Goal: Task Accomplishment & Management: Manage account settings

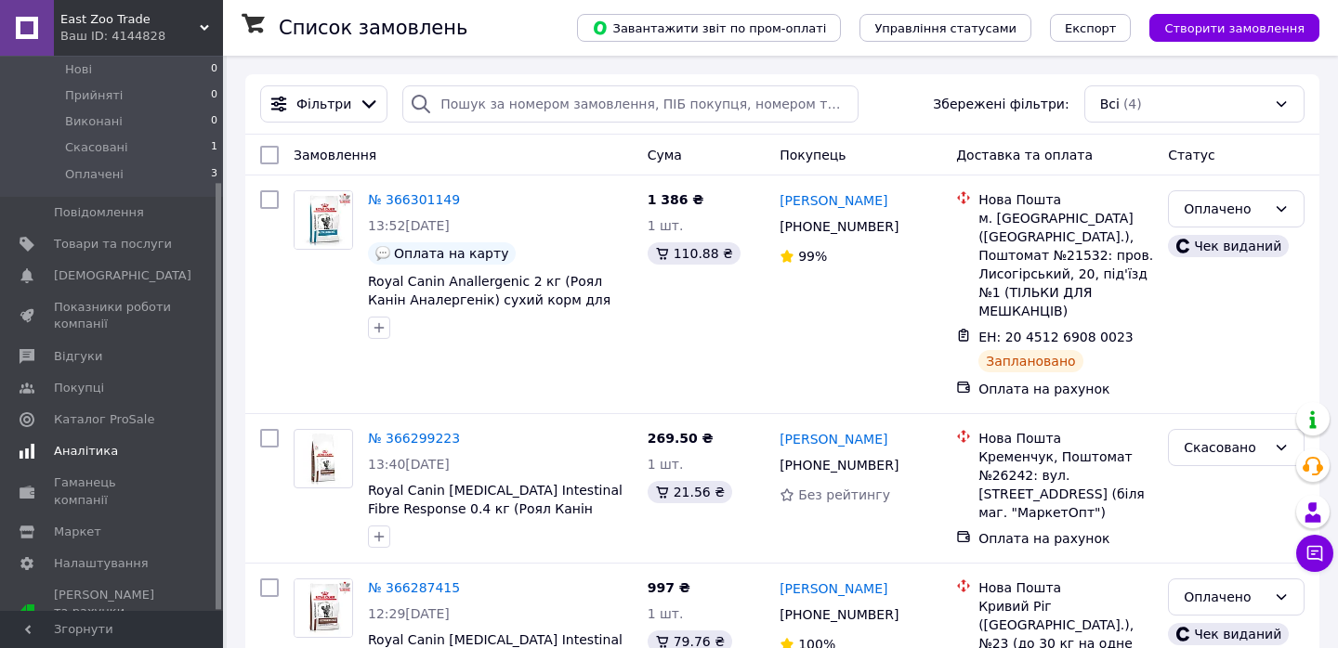
click at [168, 453] on span "Аналітика" at bounding box center [113, 451] width 118 height 17
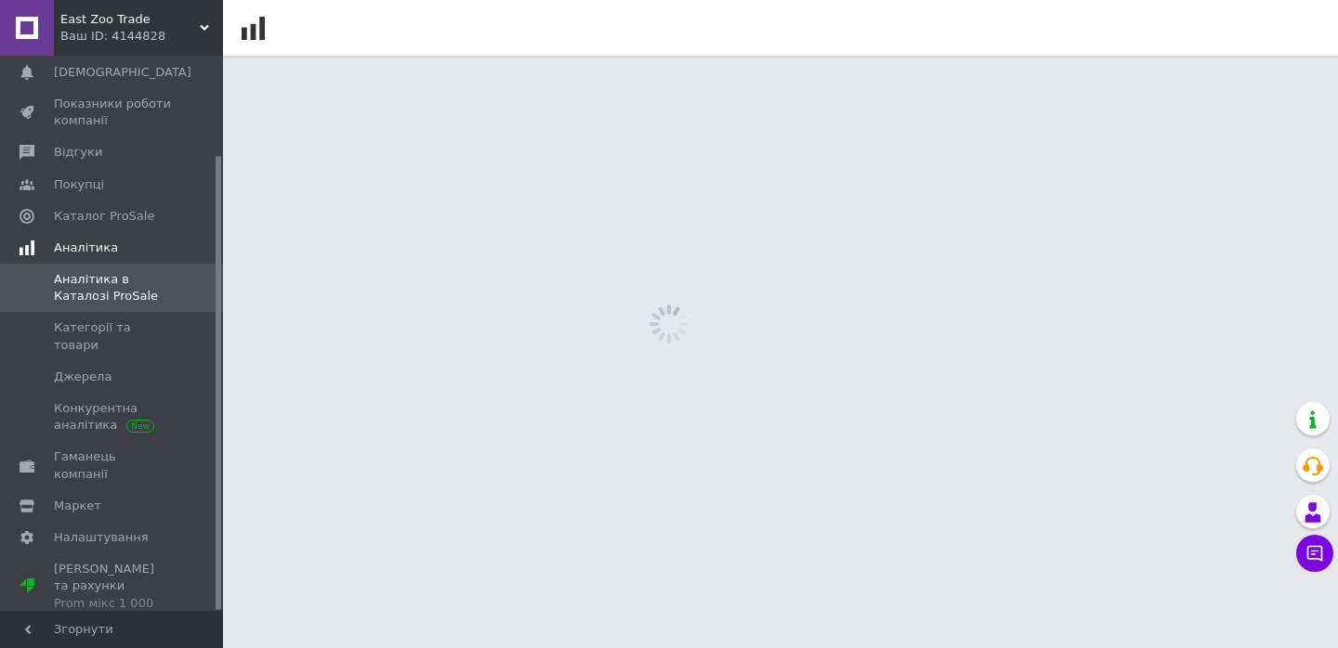
scroll to position [121, 0]
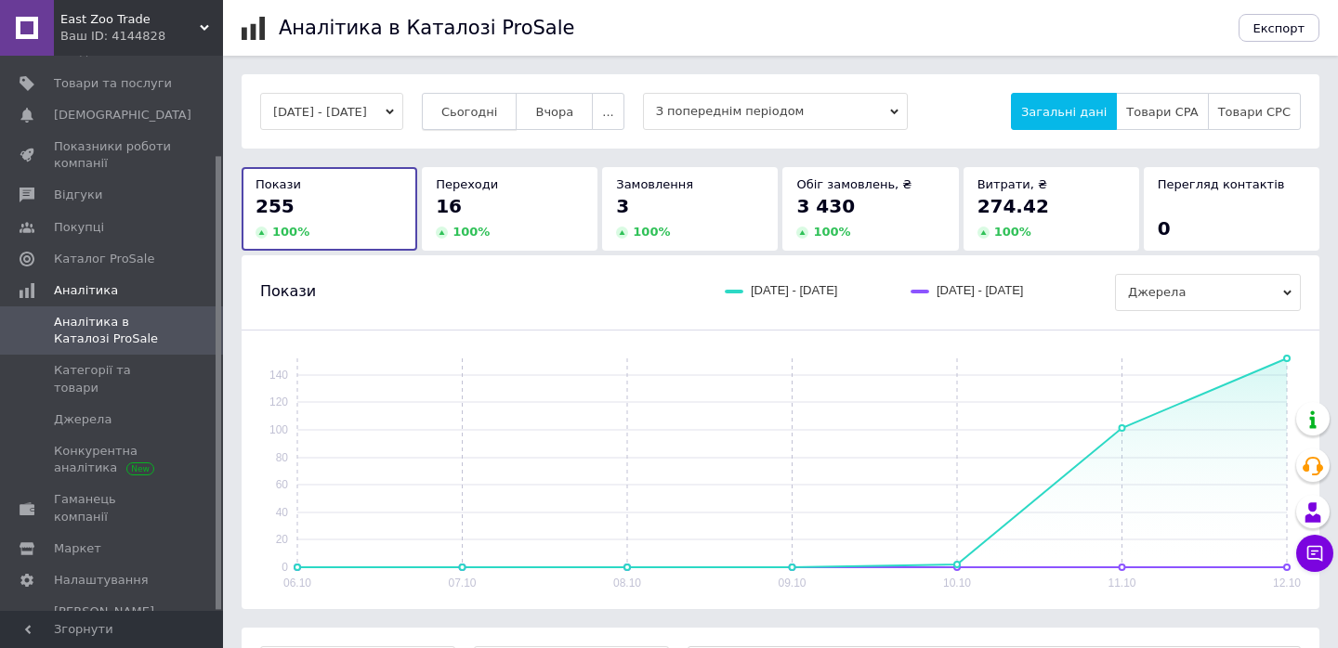
click at [486, 121] on button "Сьогодні" at bounding box center [470, 111] width 96 height 37
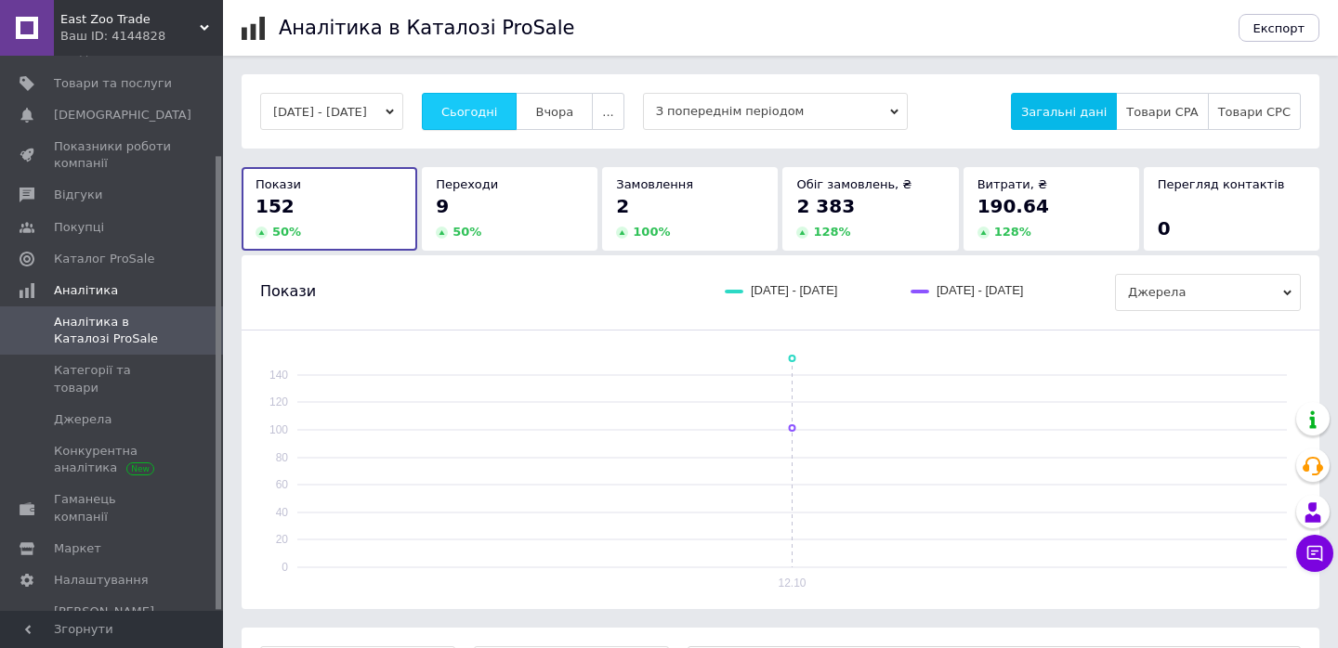
click at [486, 121] on button "Сьогодні" at bounding box center [470, 111] width 96 height 37
click at [498, 111] on span "Сьогодні" at bounding box center [469, 112] width 57 height 14
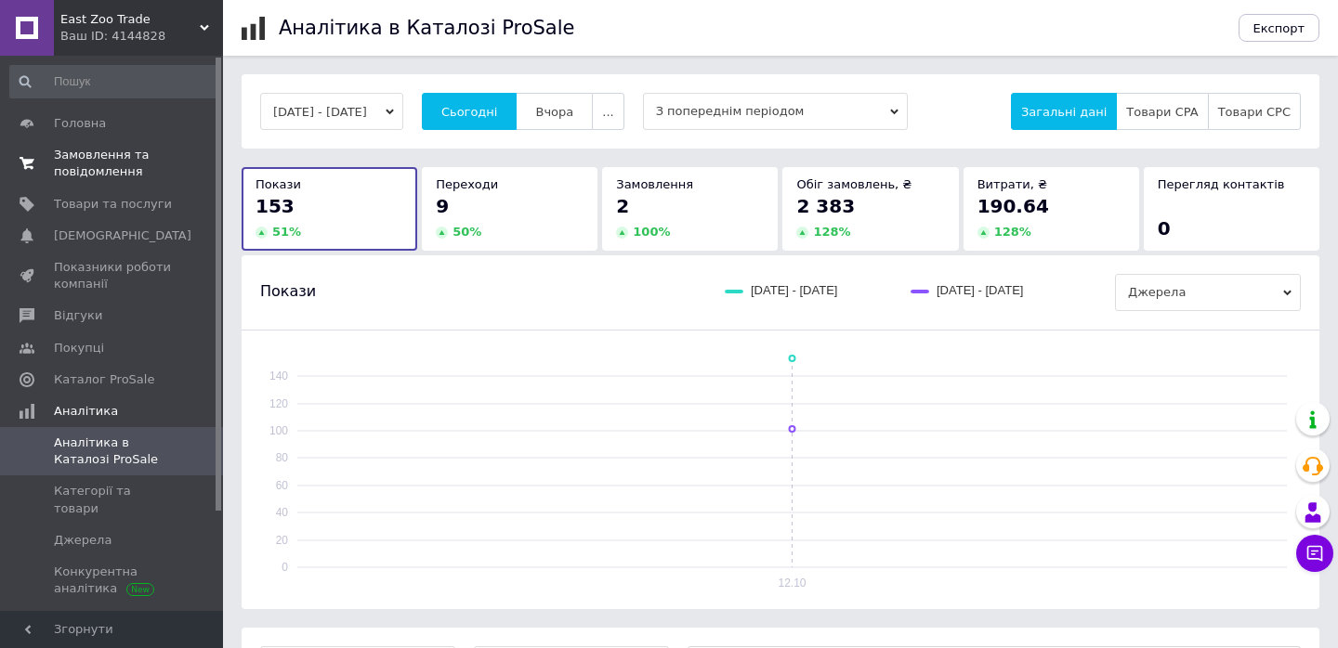
click at [72, 161] on span "Замовлення та повідомлення" at bounding box center [113, 163] width 118 height 33
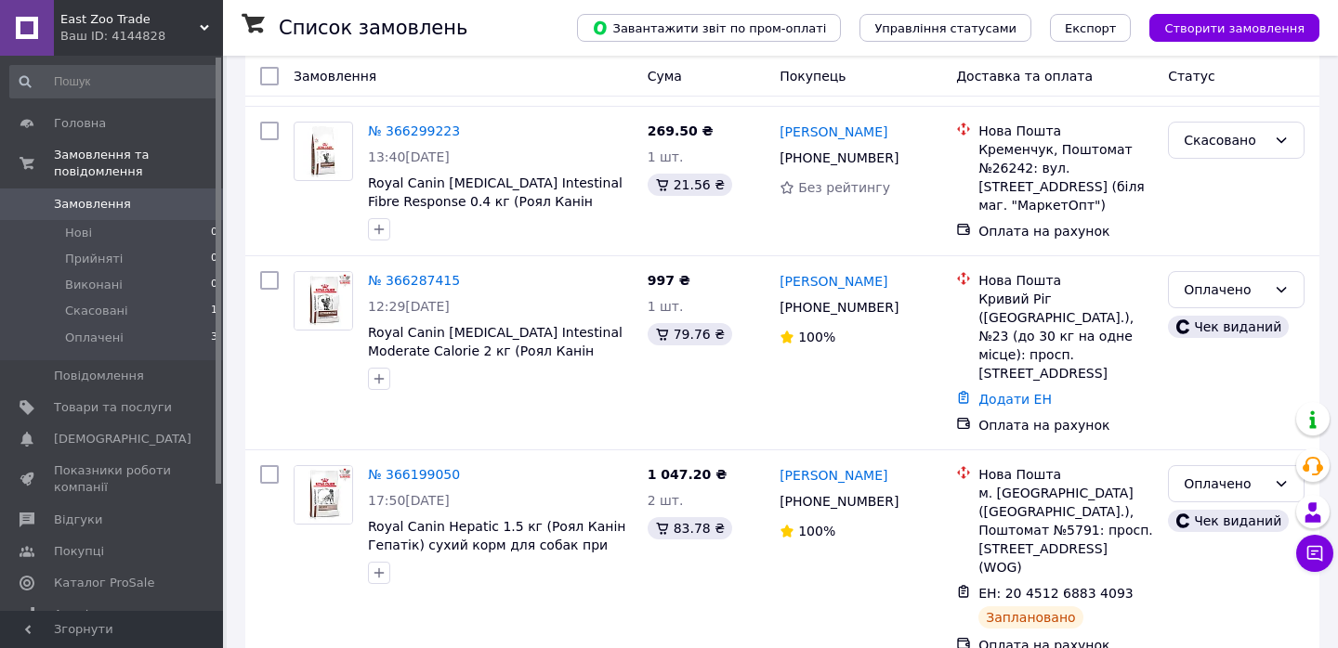
scroll to position [310, 0]
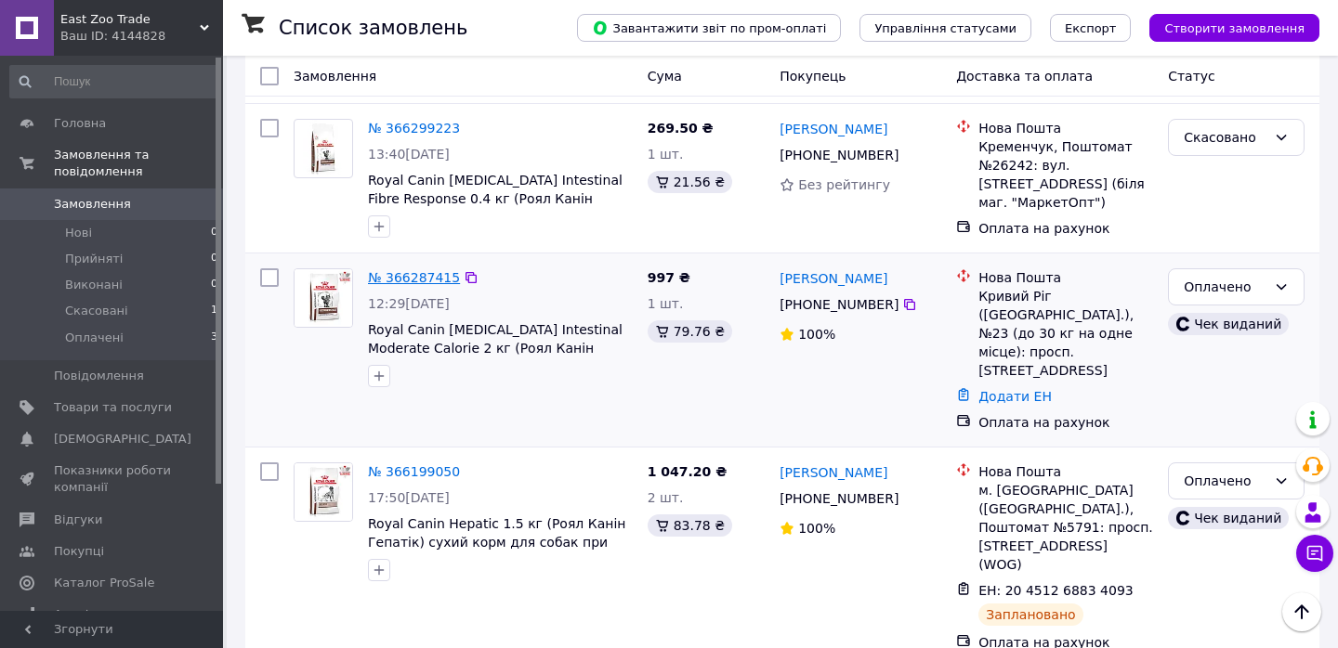
click at [431, 270] on link "№ 366287415" at bounding box center [414, 277] width 92 height 15
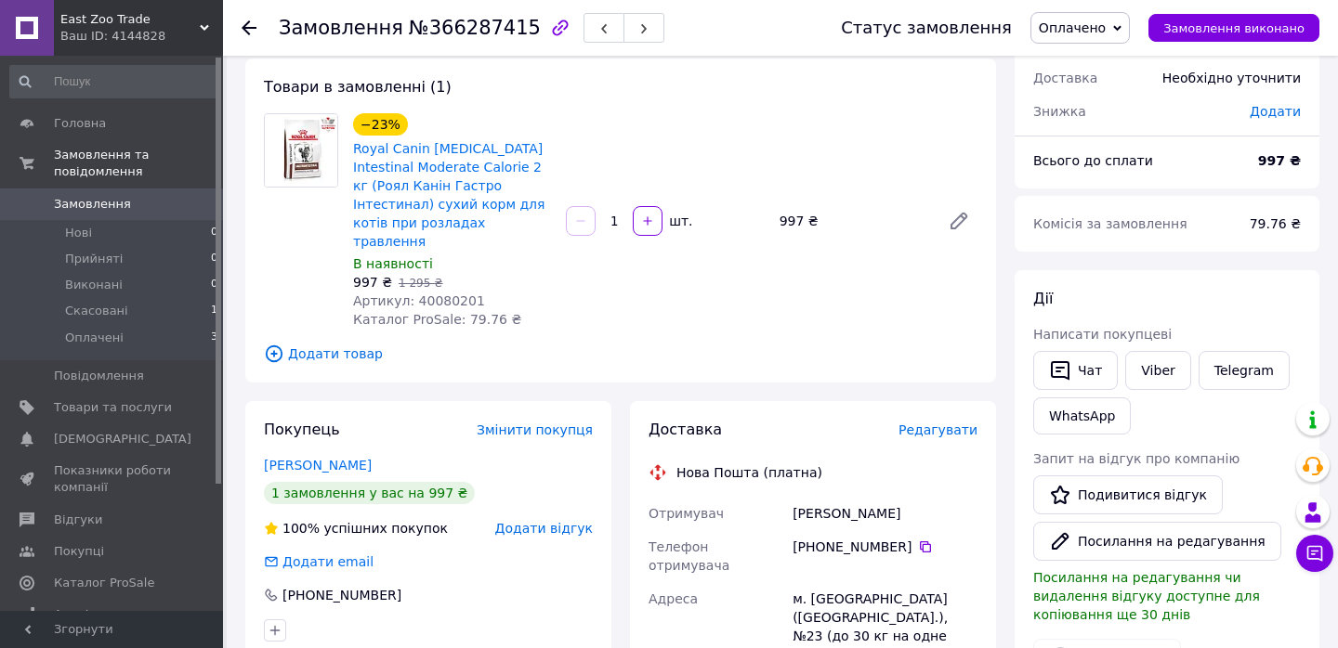
scroll to position [100, 0]
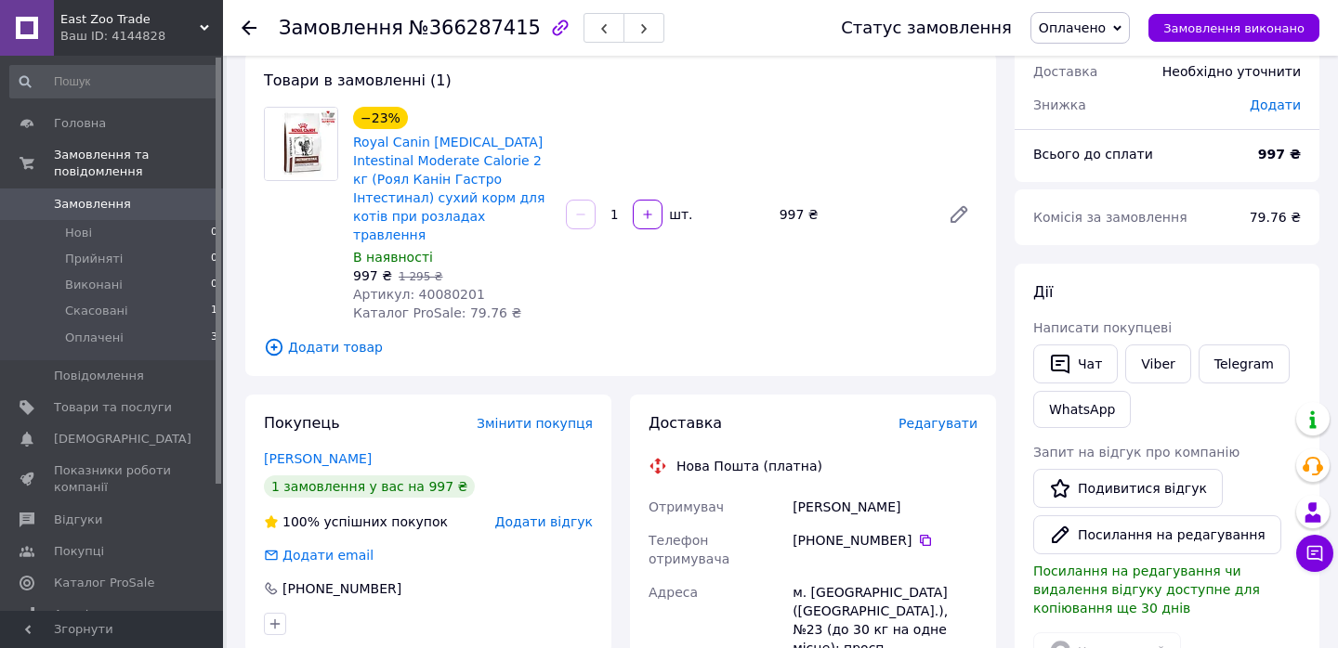
click at [924, 416] on span "Редагувати" at bounding box center [937, 423] width 79 height 15
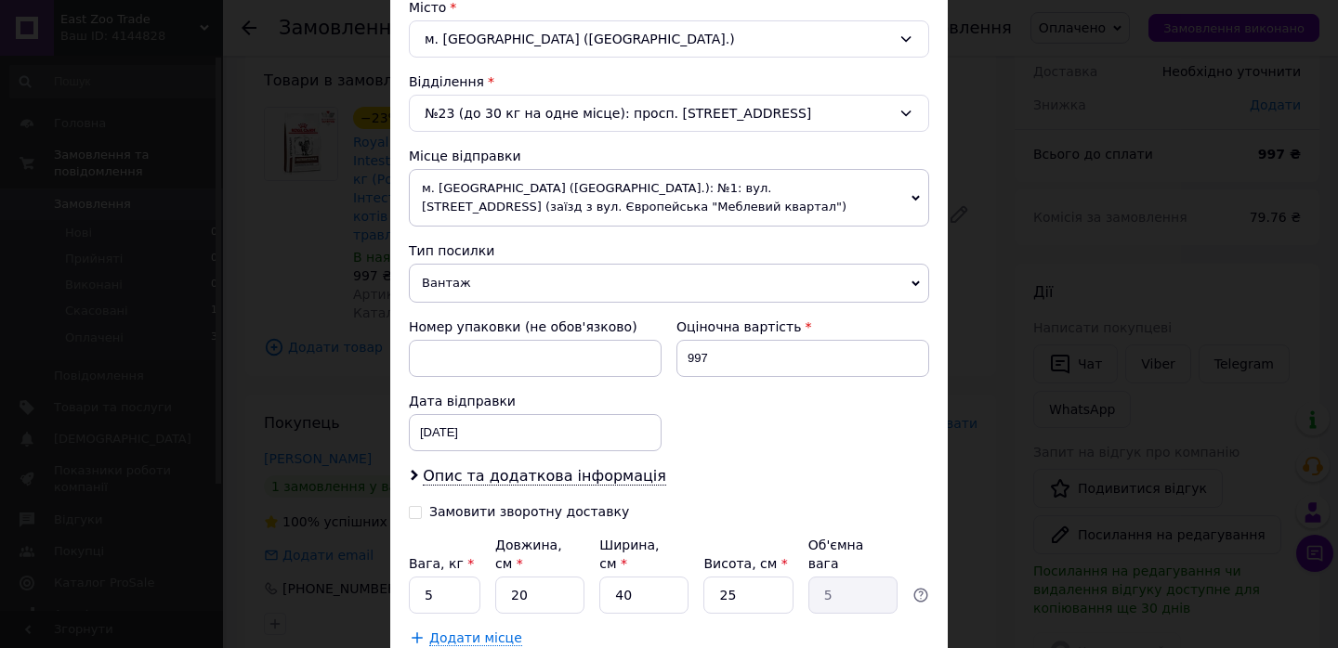
scroll to position [638, 0]
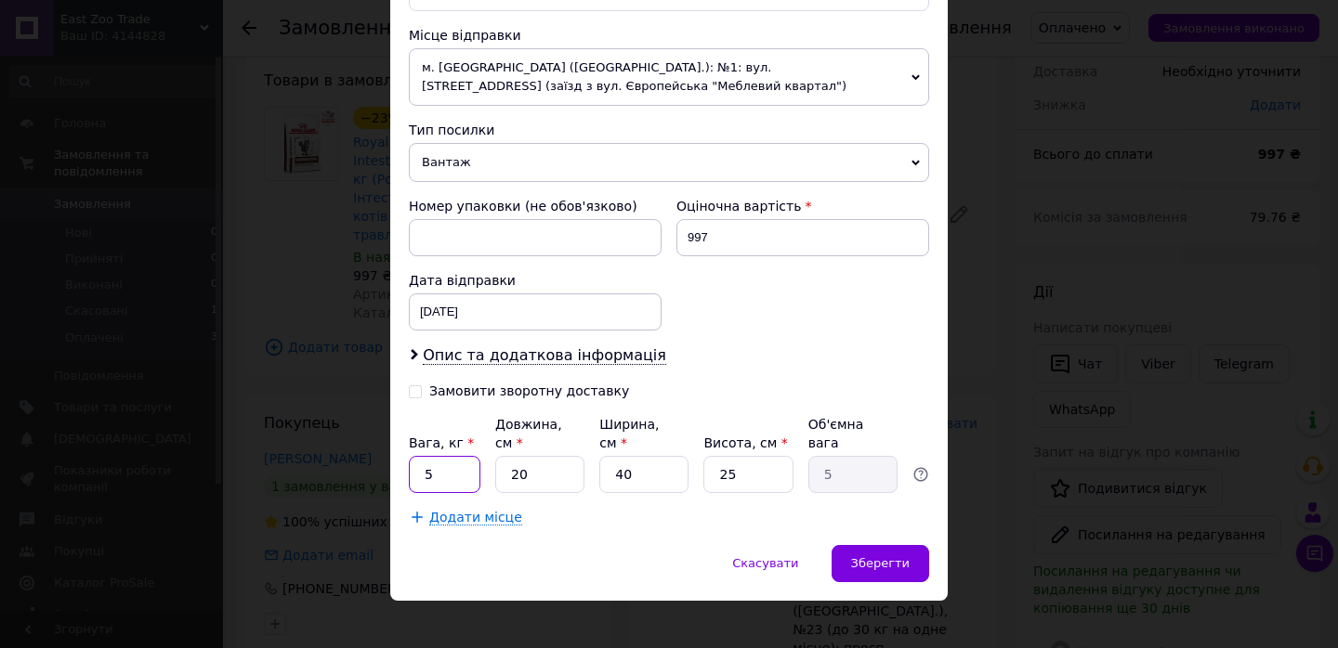
click at [453, 477] on input "5" at bounding box center [445, 474] width 72 height 37
type input "2"
click at [563, 476] on input "20" at bounding box center [539, 474] width 89 height 37
type input "8"
type input "2"
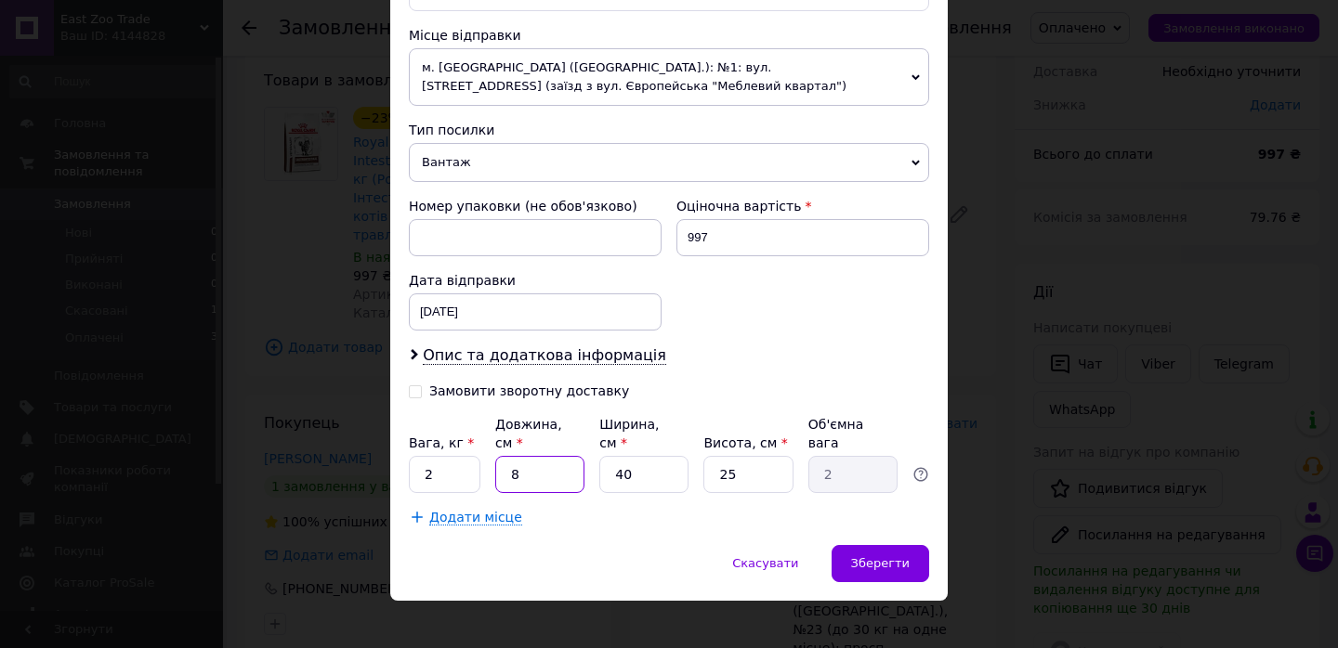
type input "8"
click at [759, 378] on div "Платник Отримувач Відправник Прізвище отримувача [PERSON_NAME] Ім'я отримувача …" at bounding box center [669, 51] width 520 height 950
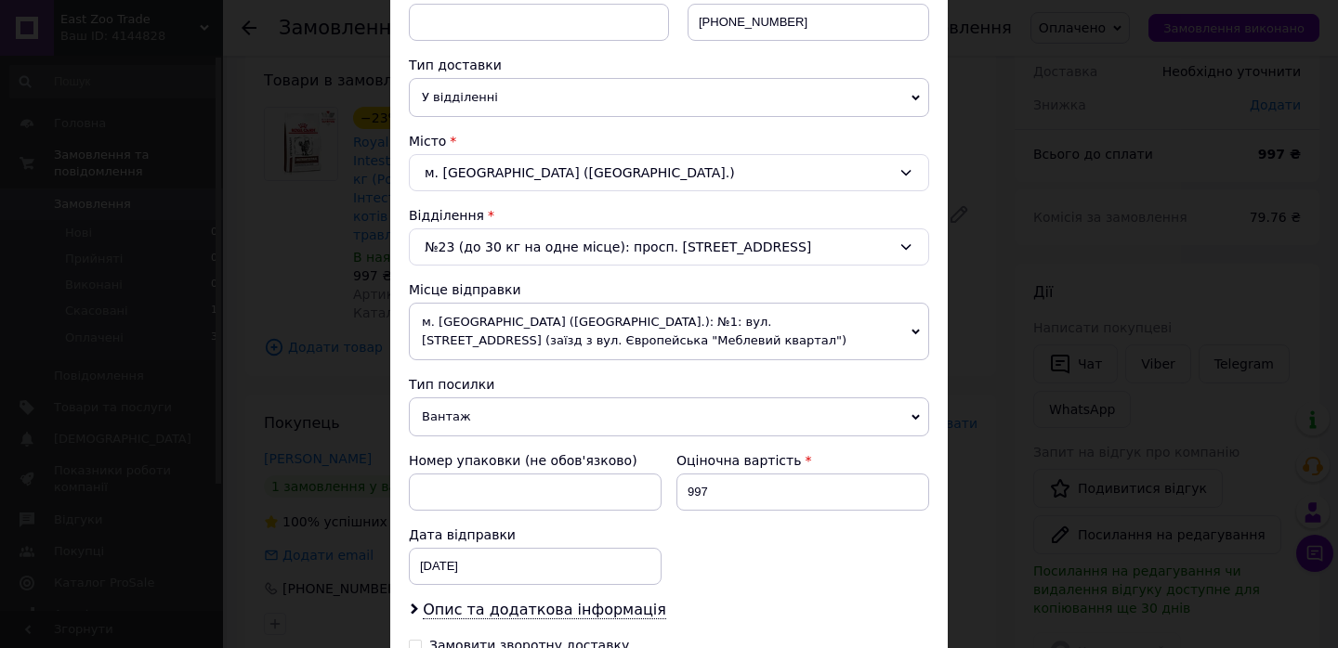
scroll to position [656, 0]
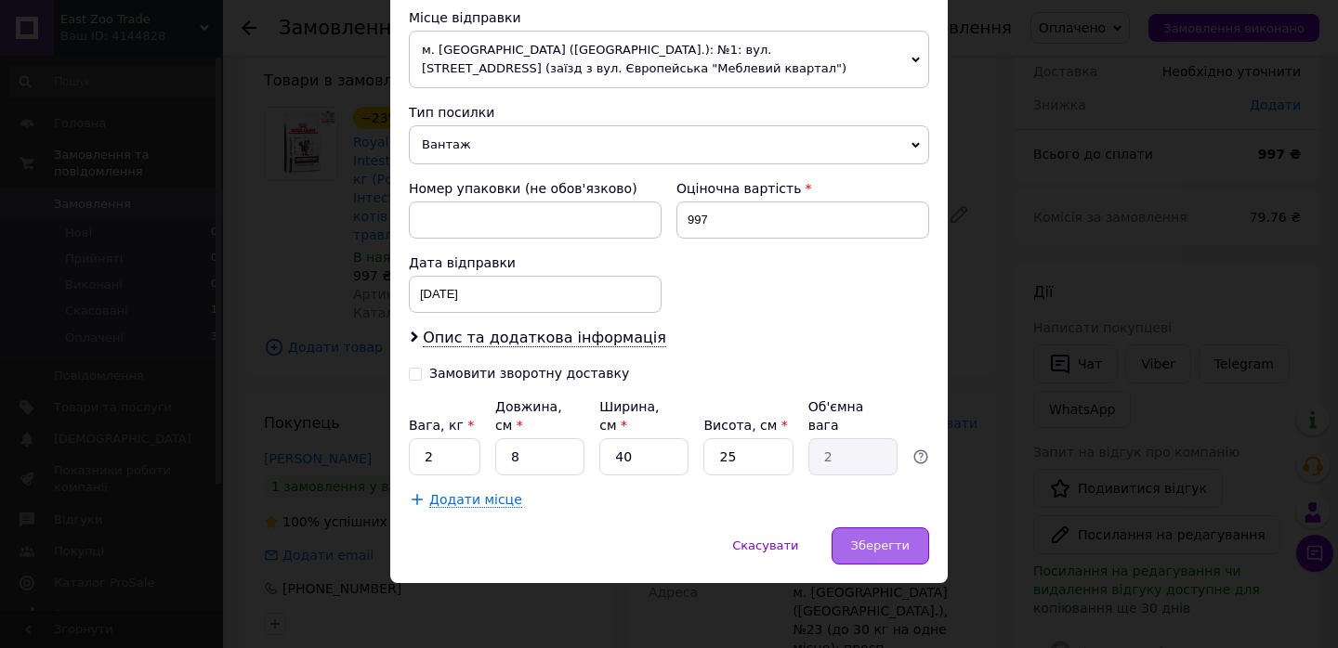
click at [859, 535] on div "Зберегти" at bounding box center [880, 546] width 98 height 37
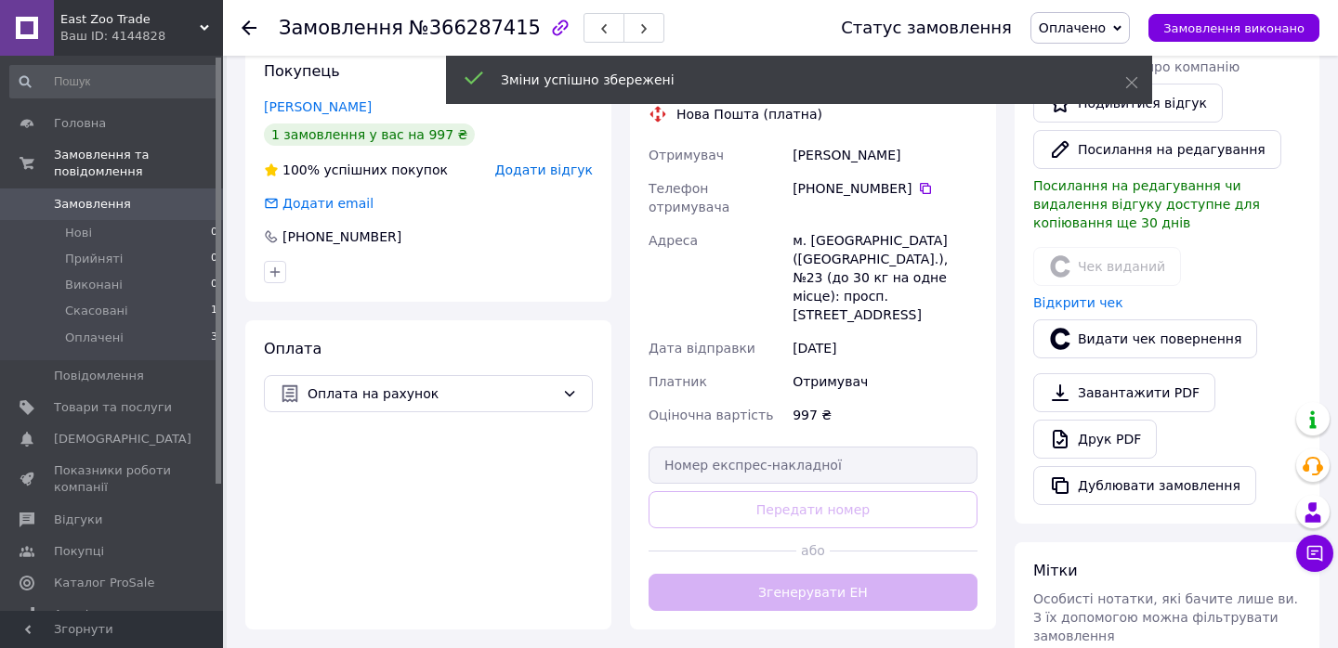
scroll to position [472, 0]
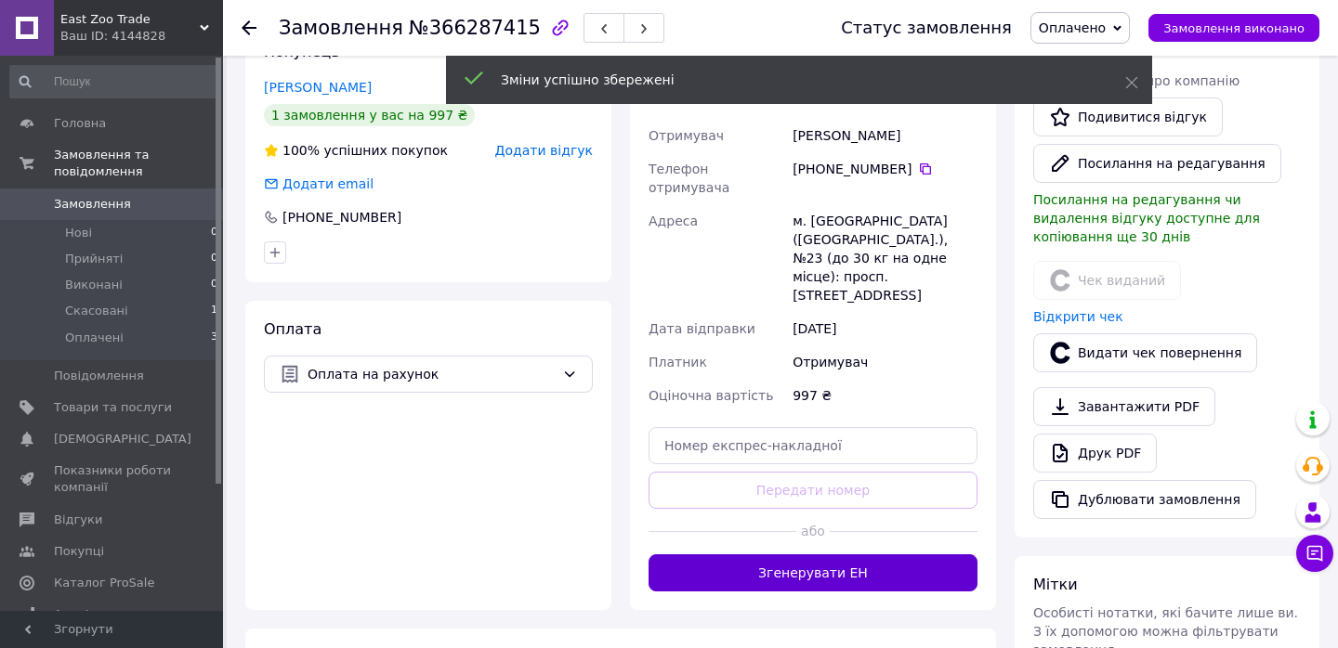
click at [886, 559] on button "Згенерувати ЕН" at bounding box center [812, 573] width 329 height 37
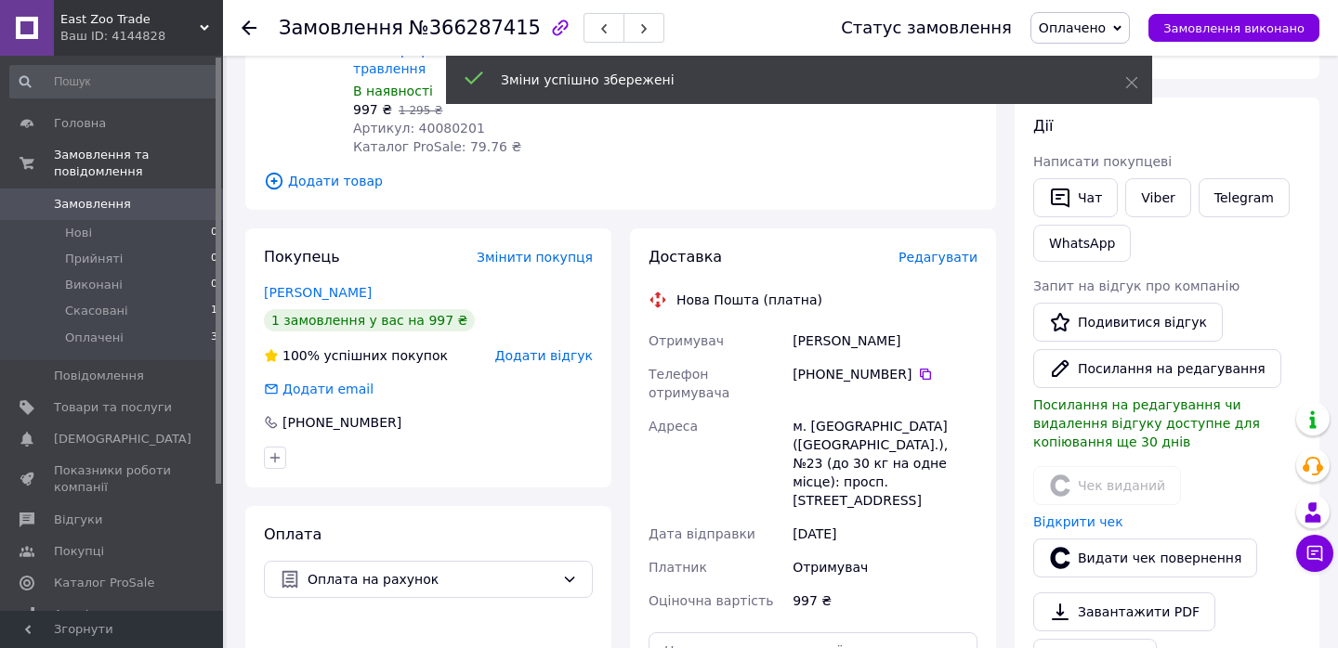
scroll to position [0, 0]
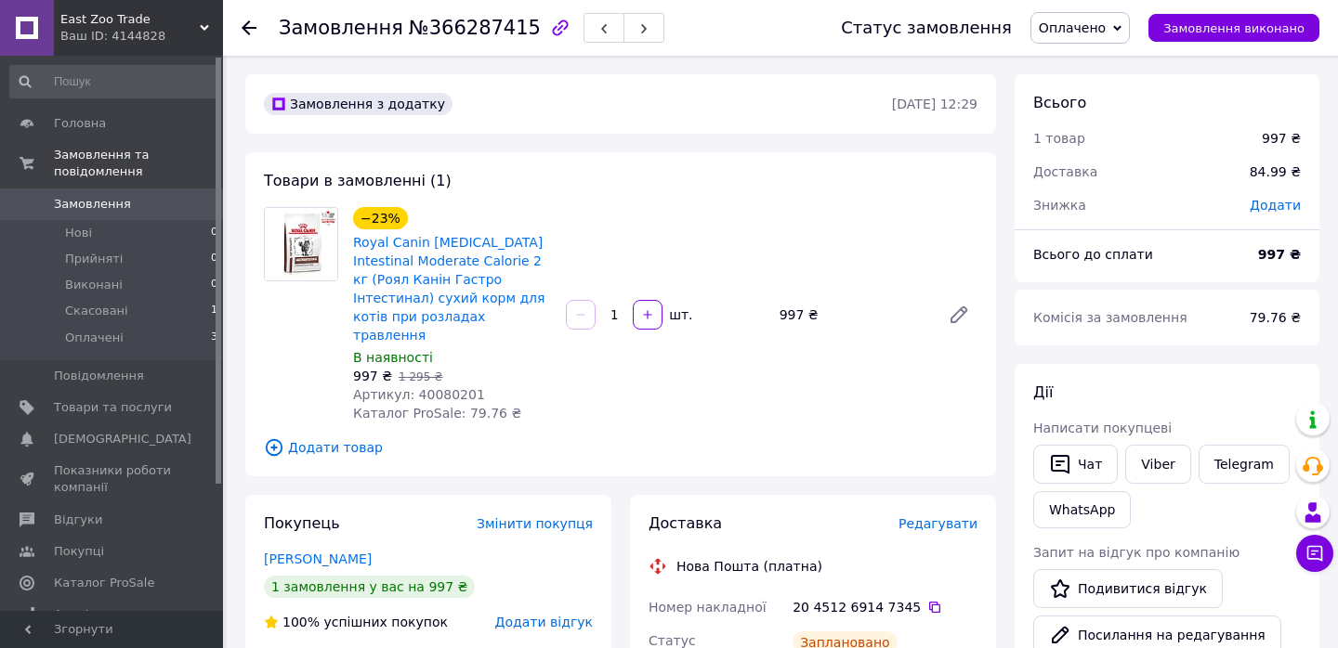
click at [249, 26] on icon at bounding box center [249, 27] width 15 height 15
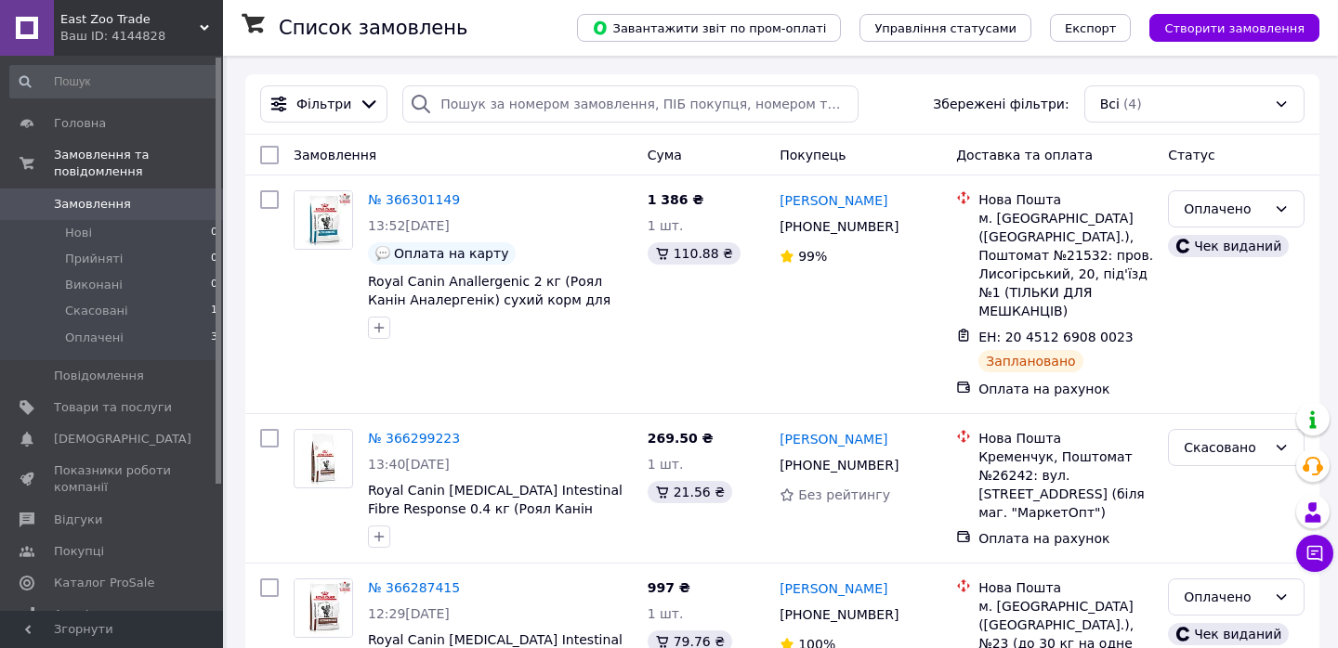
click at [127, 201] on span "Замовлення" at bounding box center [113, 204] width 118 height 17
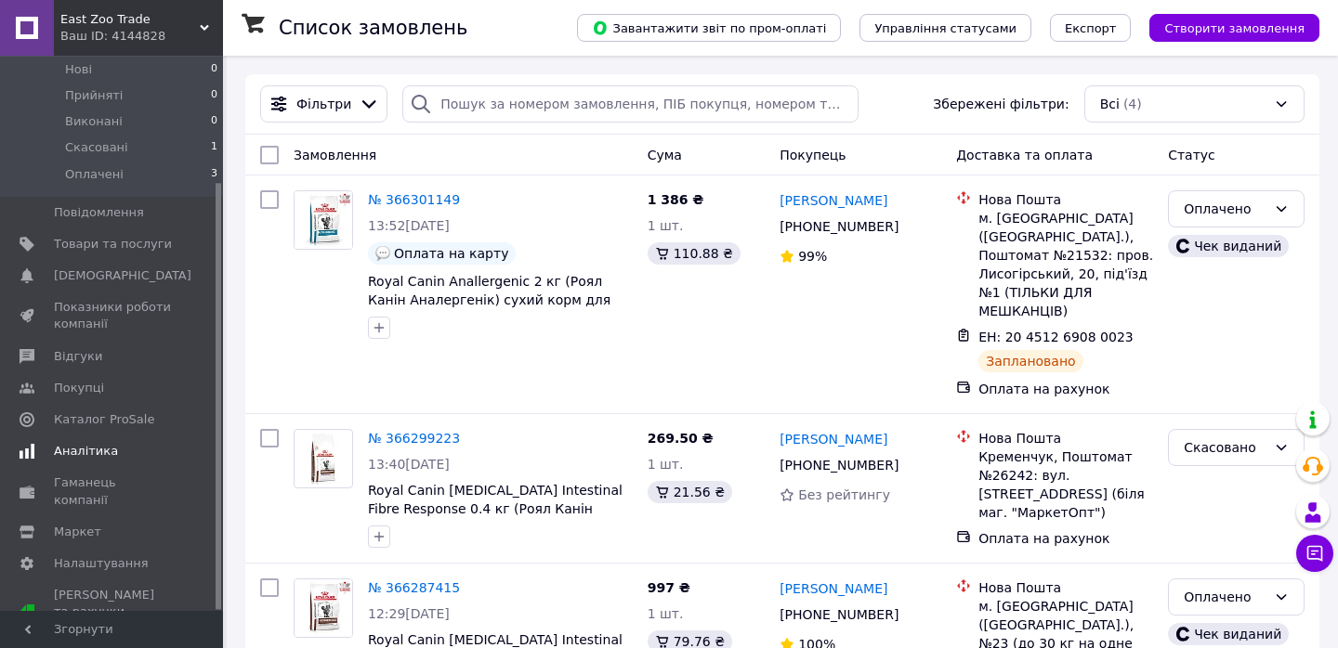
click at [128, 443] on span "Аналітика" at bounding box center [113, 451] width 118 height 17
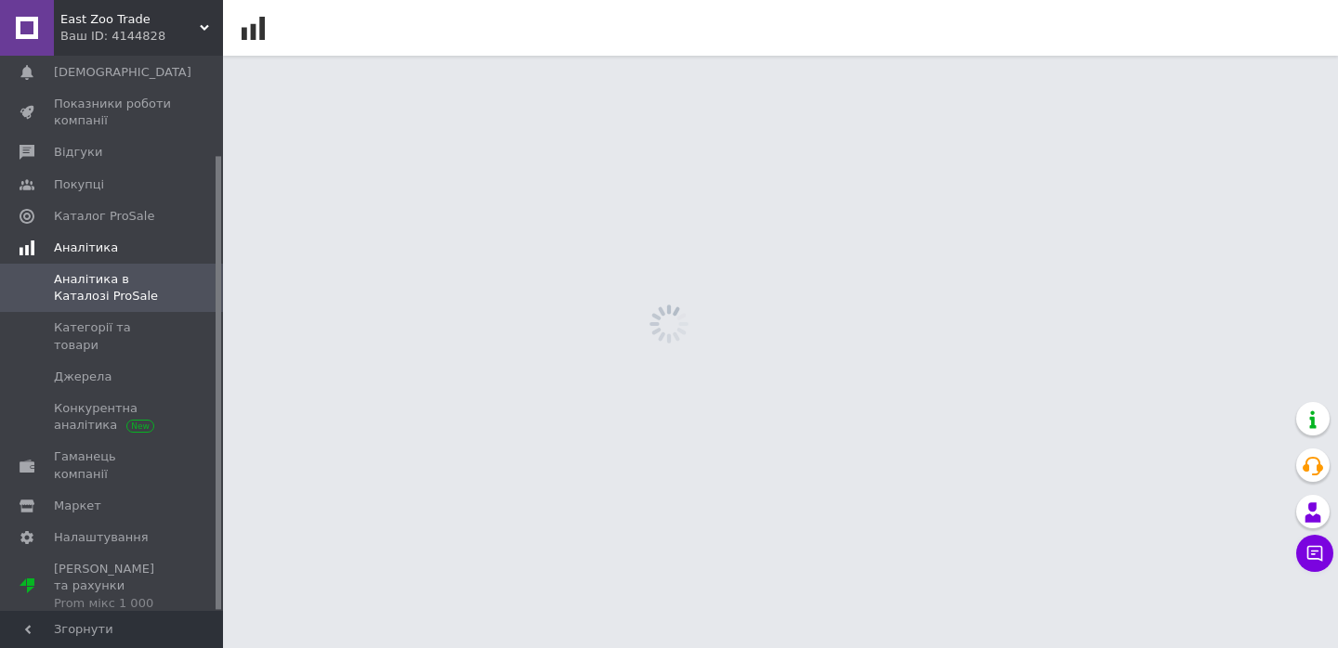
scroll to position [121, 0]
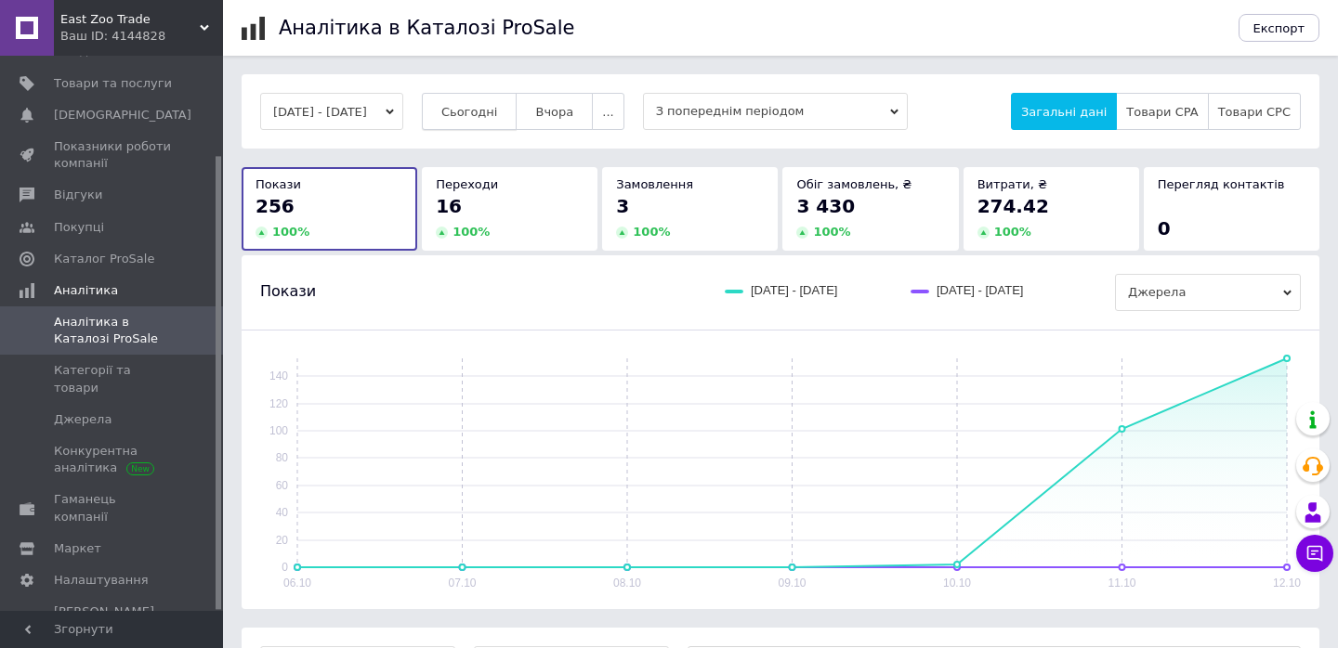
click at [481, 114] on button "Сьогодні" at bounding box center [470, 111] width 96 height 37
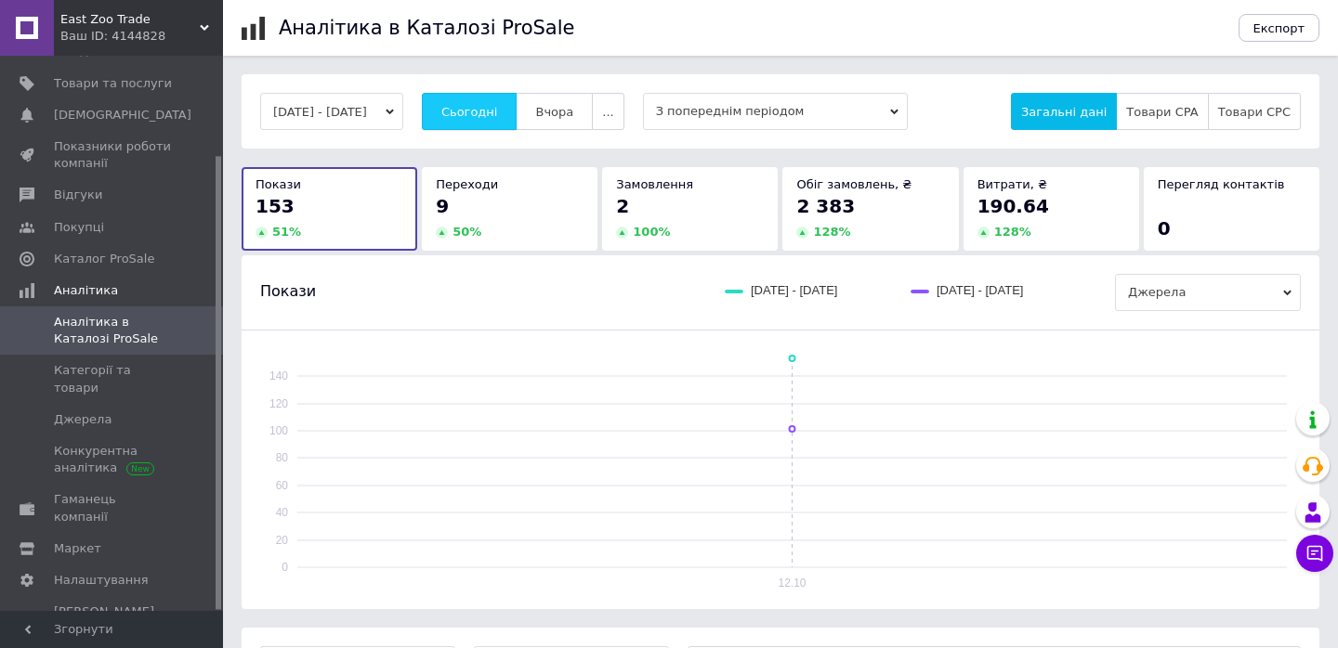
click at [481, 114] on span "Сьогодні" at bounding box center [469, 112] width 57 height 14
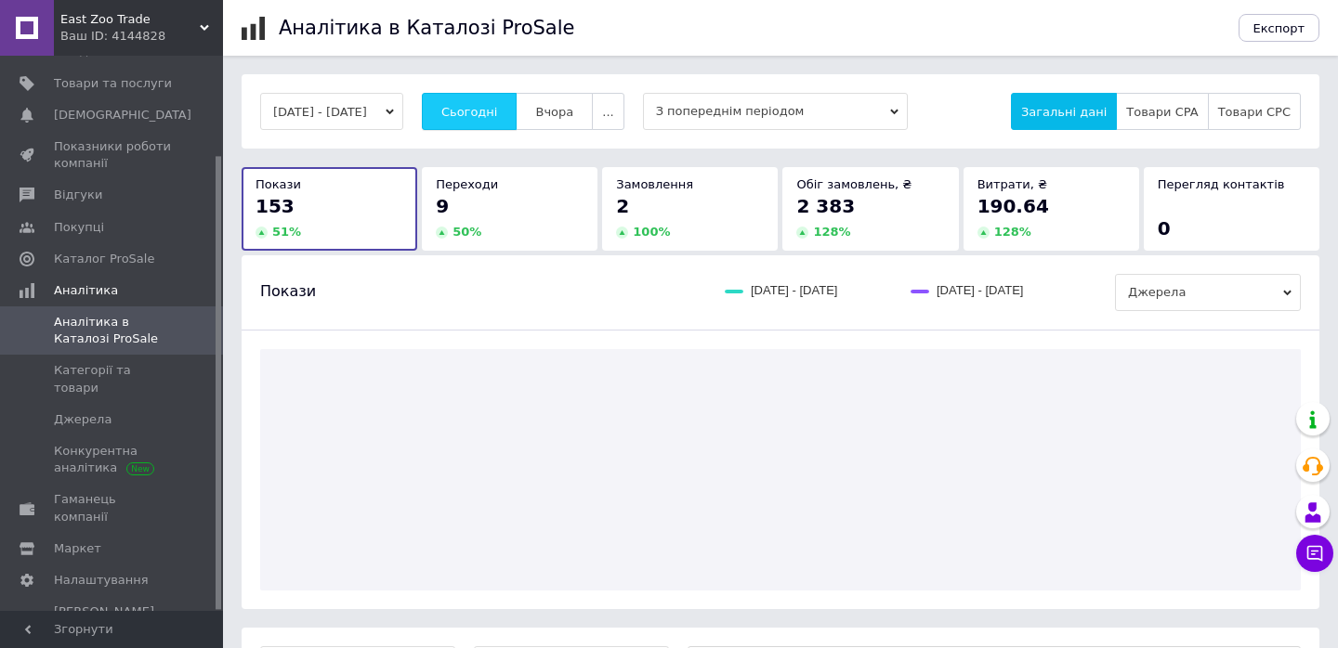
click at [481, 114] on span "Сьогодні" at bounding box center [469, 112] width 57 height 14
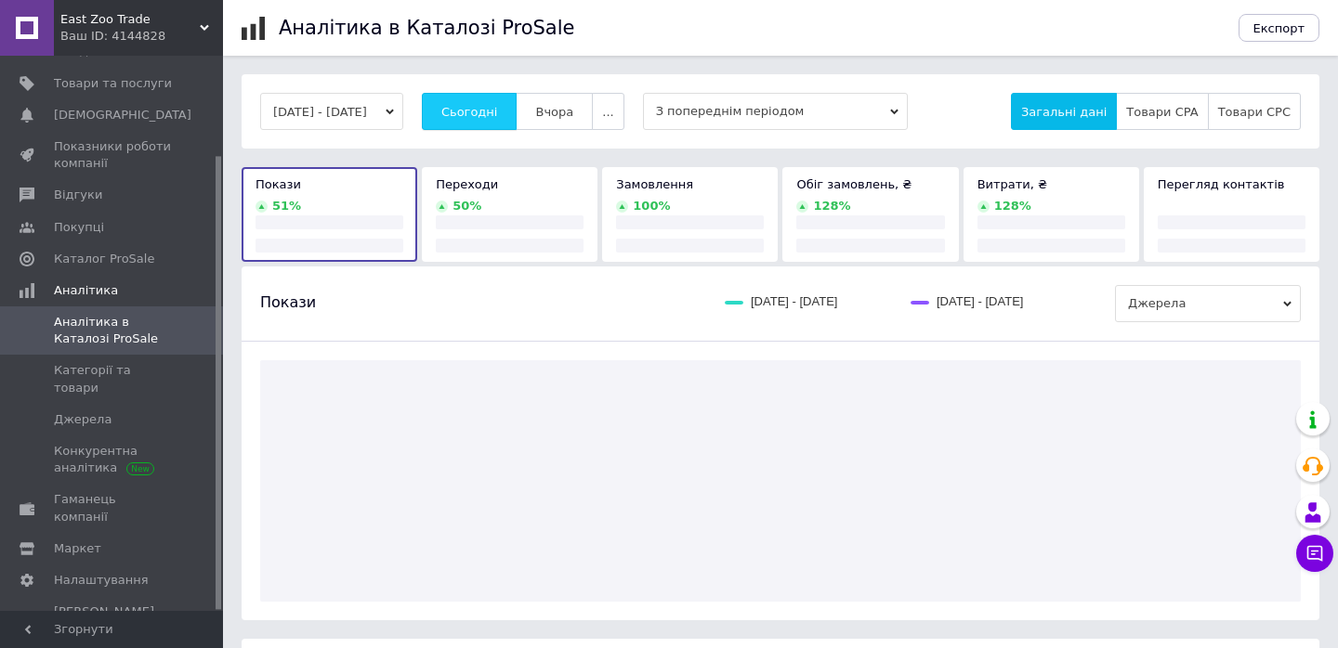
click at [481, 114] on span "Сьогодні" at bounding box center [469, 112] width 57 height 14
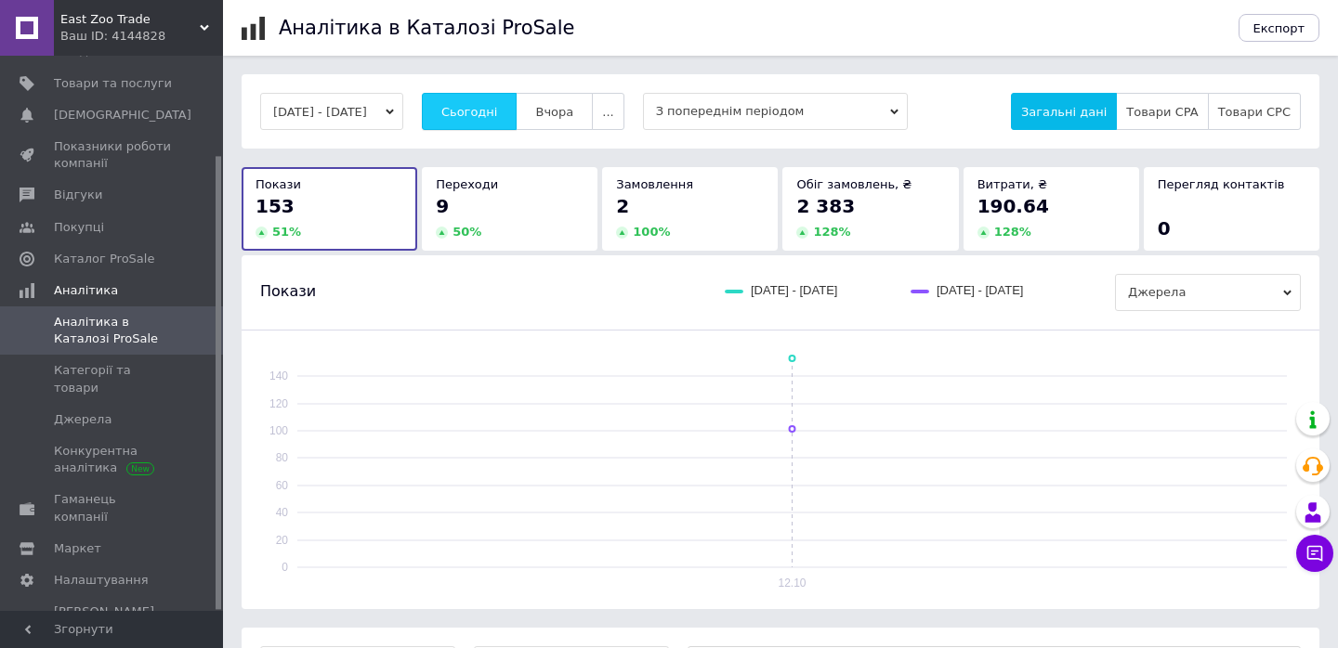
click at [481, 114] on span "Сьогодні" at bounding box center [469, 112] width 57 height 14
